Goal: Find specific page/section: Find specific page/section

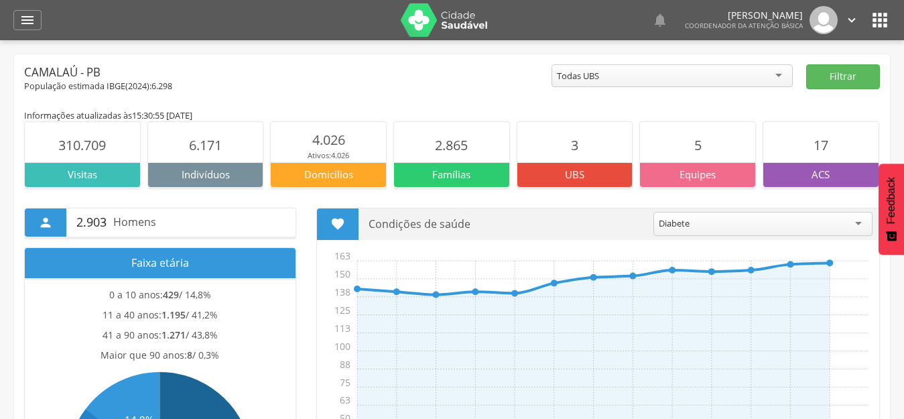
click at [881, 19] on icon "" at bounding box center [879, 19] width 21 height 21
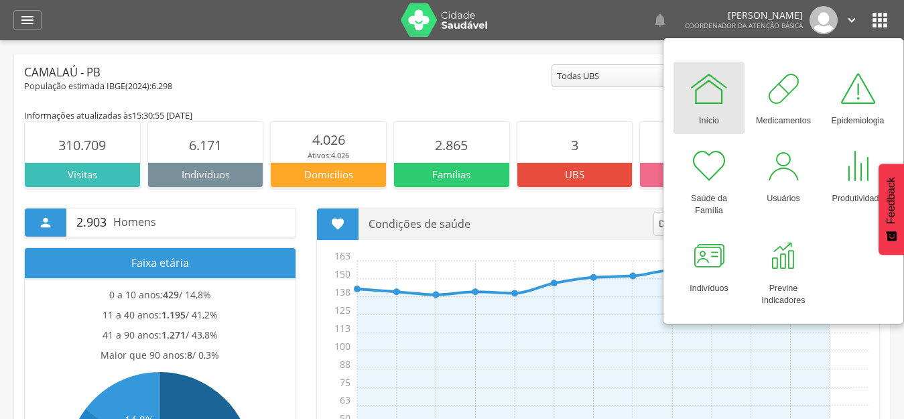
click at [629, 40] on div " Supervisão  Distritos  Ubs Coordenador: - Camalaú / [GEOGRAPHIC_DATA] Inter…" at bounding box center [452, 249] width 904 height 419
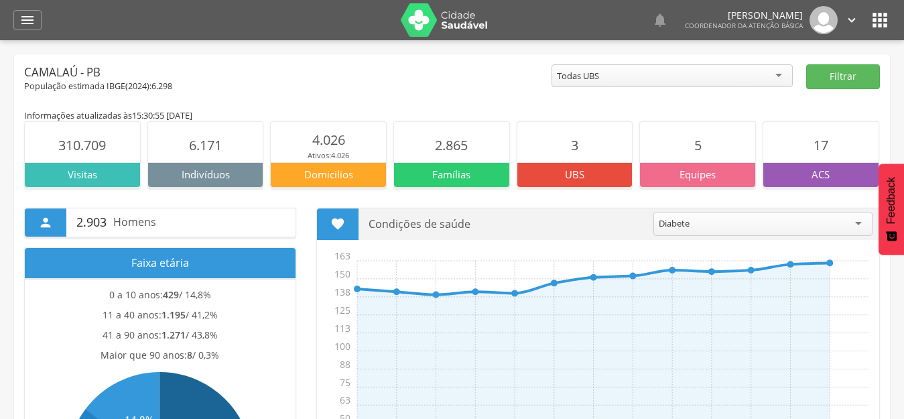
click at [879, 23] on icon "" at bounding box center [879, 19] width 21 height 21
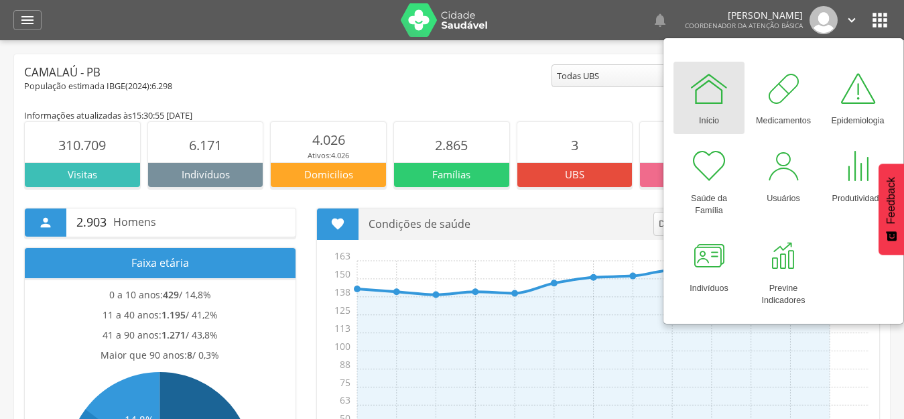
click at [463, 76] on div "Camalaú - PB" at bounding box center [287, 72] width 527 height 16
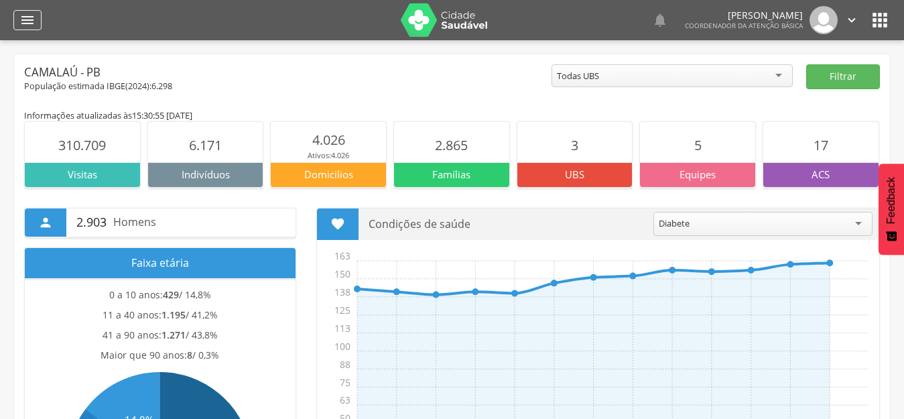
click at [29, 22] on icon "" at bounding box center [27, 20] width 16 height 16
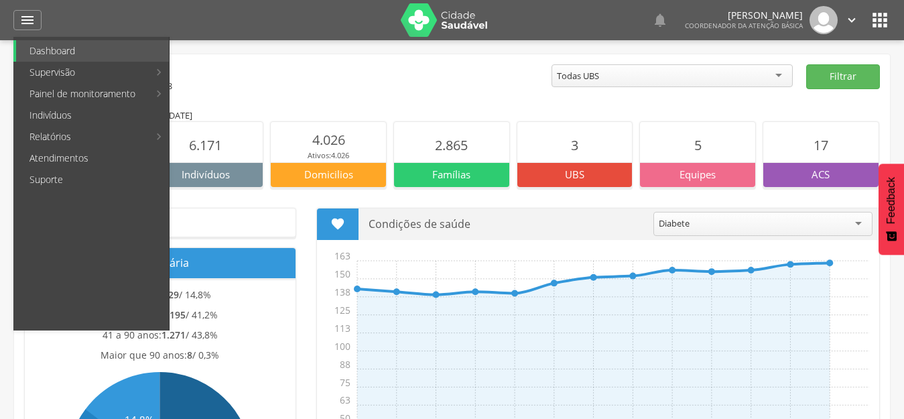
drag, startPoint x: 755, startPoint y: 143, endPoint x: 786, endPoint y: 117, distance: 40.5
click at [755, 143] on section "5" at bounding box center [697, 142] width 115 height 40
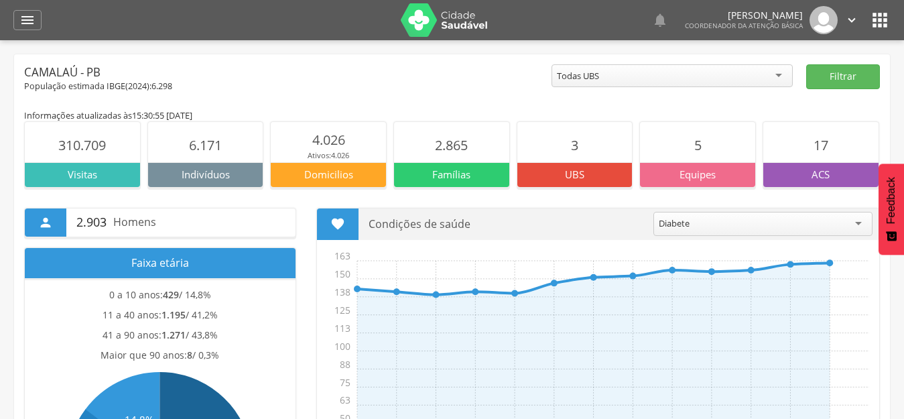
click at [878, 2] on div "  Lorem ipsum dolor sit amet, sed do eiusmod tempor incididunt ut labore et d…" at bounding box center [472, 20] width 835 height 40
click at [881, 21] on icon "" at bounding box center [879, 19] width 21 height 21
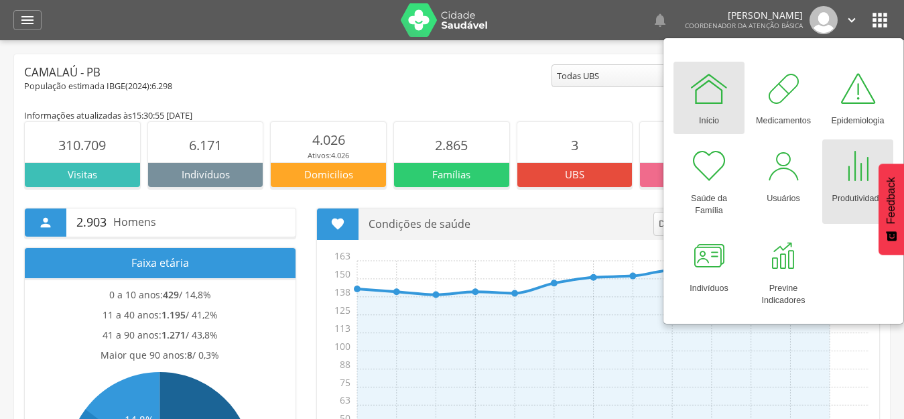
click at [852, 186] on div "Produtividade" at bounding box center [857, 195] width 52 height 19
